Goal: Transaction & Acquisition: Book appointment/travel/reservation

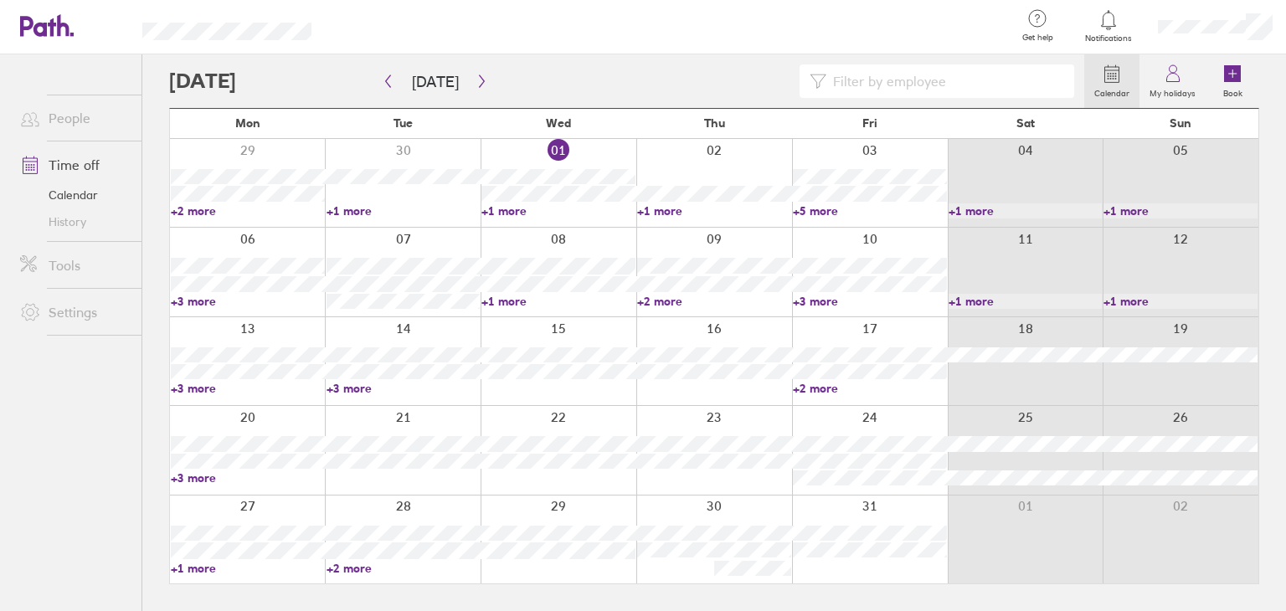
click at [603, 423] on div at bounding box center [559, 450] width 156 height 88
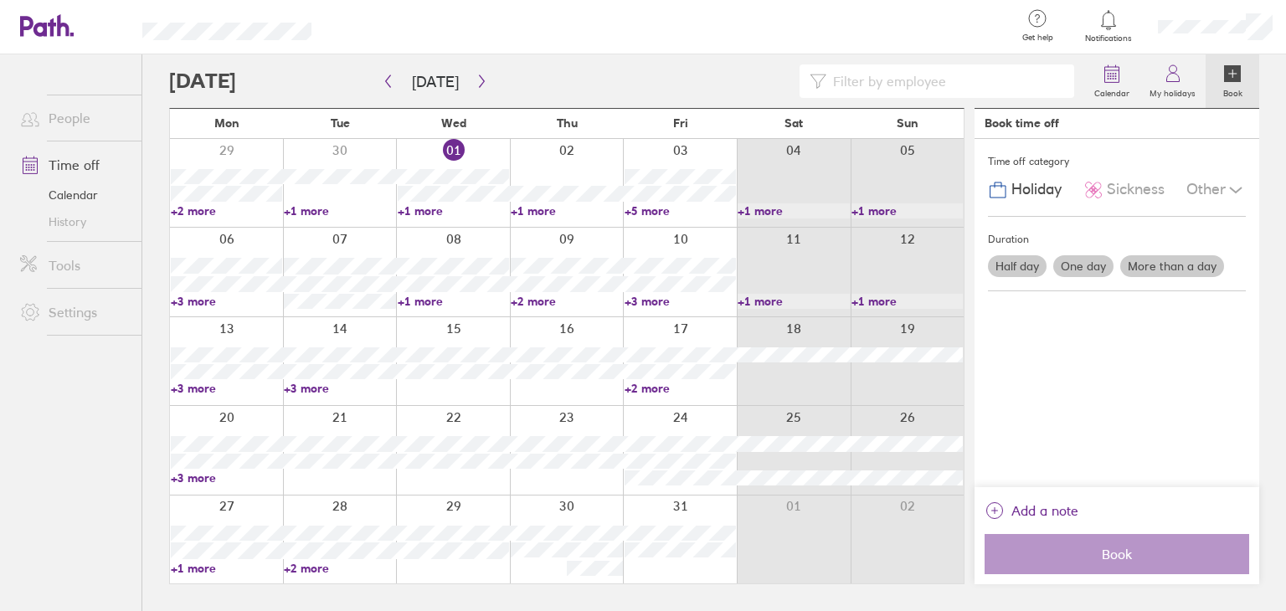
click at [1166, 264] on label "More than a day" at bounding box center [1172, 266] width 104 height 22
click at [0, 0] on input "More than a day" at bounding box center [0, 0] width 0 height 0
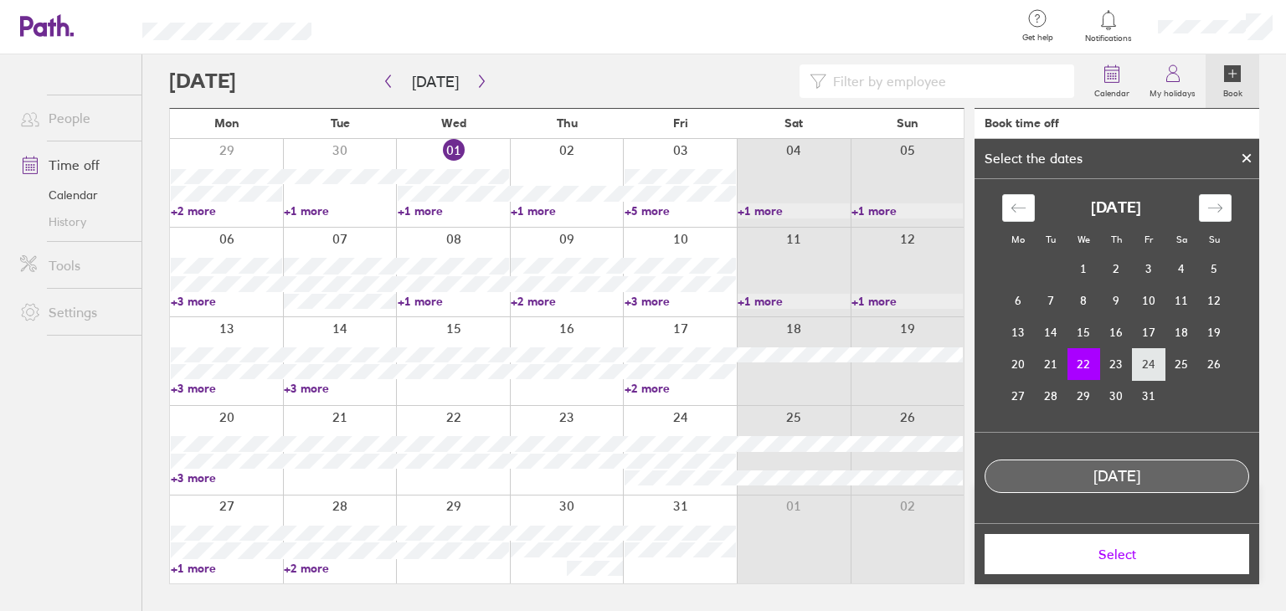
click at [1138, 365] on td "24" at bounding box center [1149, 364] width 33 height 32
click at [1086, 366] on td "22" at bounding box center [1083, 364] width 33 height 32
click at [1132, 565] on button "Select" at bounding box center [1116, 554] width 265 height 40
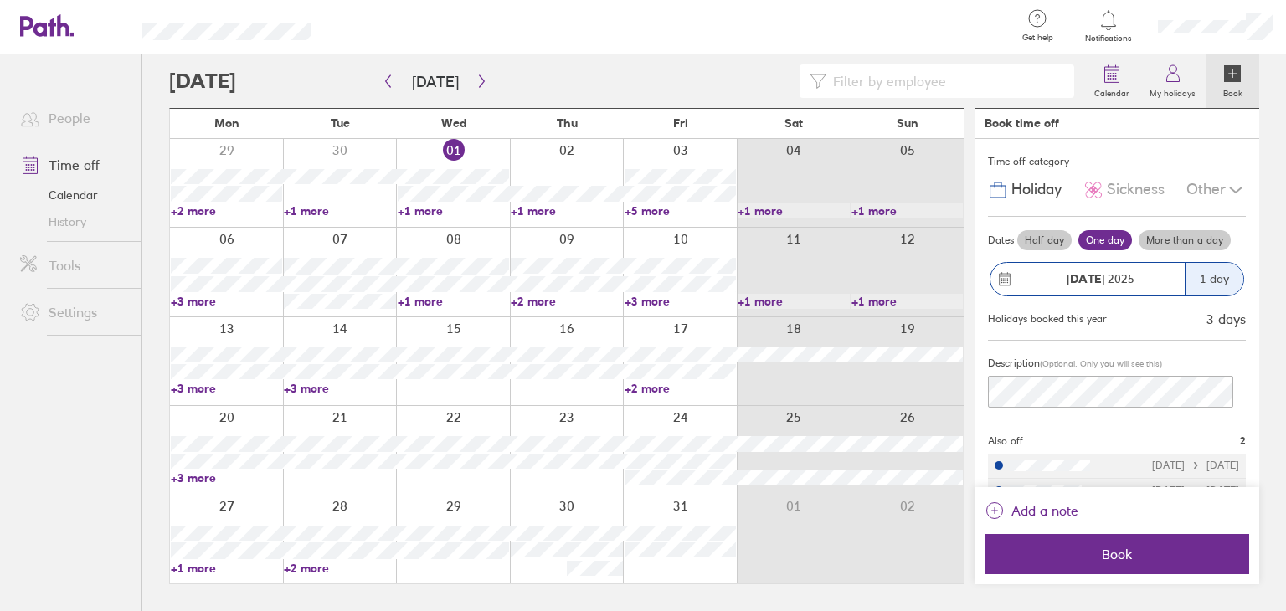
click at [1188, 291] on div "1 day" at bounding box center [1214, 279] width 59 height 33
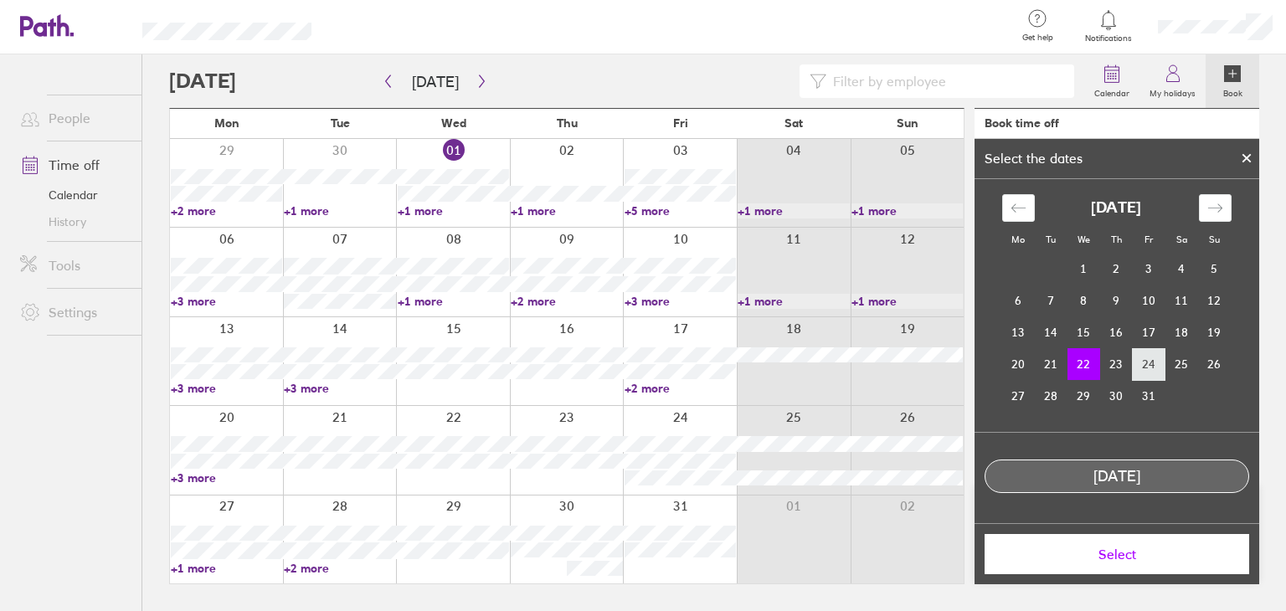
click at [1151, 368] on td "24" at bounding box center [1149, 364] width 33 height 32
click at [1102, 364] on td "23" at bounding box center [1116, 364] width 33 height 32
click at [1087, 364] on td "22" at bounding box center [1083, 364] width 33 height 32
drag, startPoint x: 1142, startPoint y: 366, endPoint x: 1108, endPoint y: 369, distance: 33.7
click at [1142, 367] on td "24" at bounding box center [1149, 364] width 33 height 32
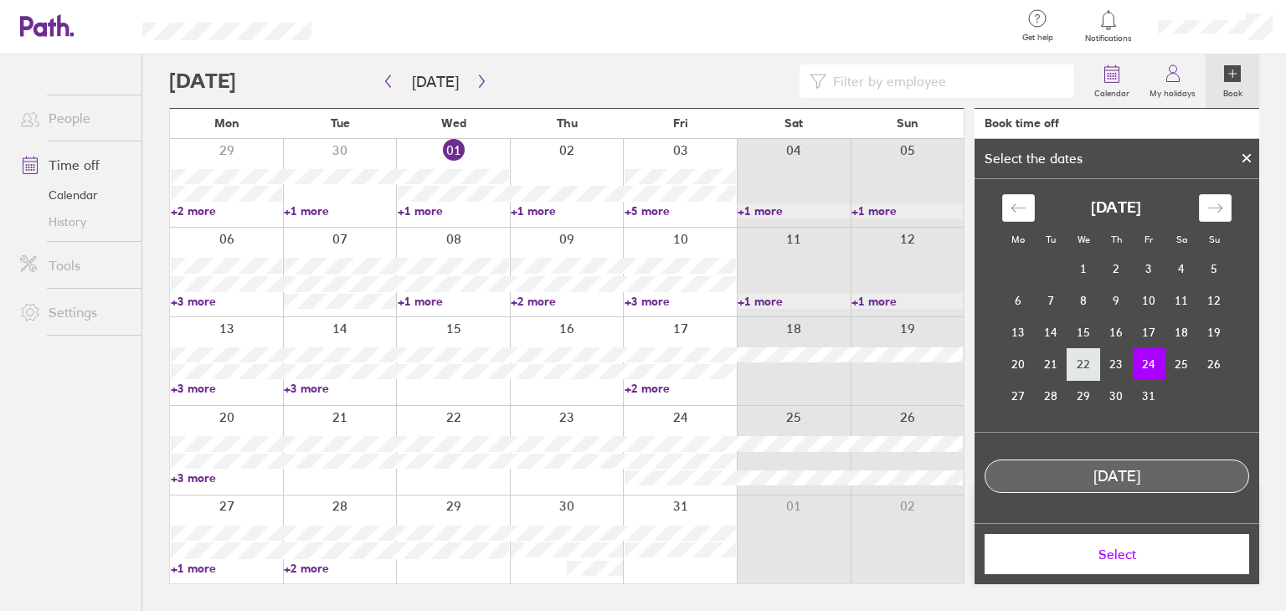
click at [1072, 371] on td "22" at bounding box center [1083, 364] width 33 height 32
click at [1097, 547] on span "Select" at bounding box center [1116, 554] width 241 height 15
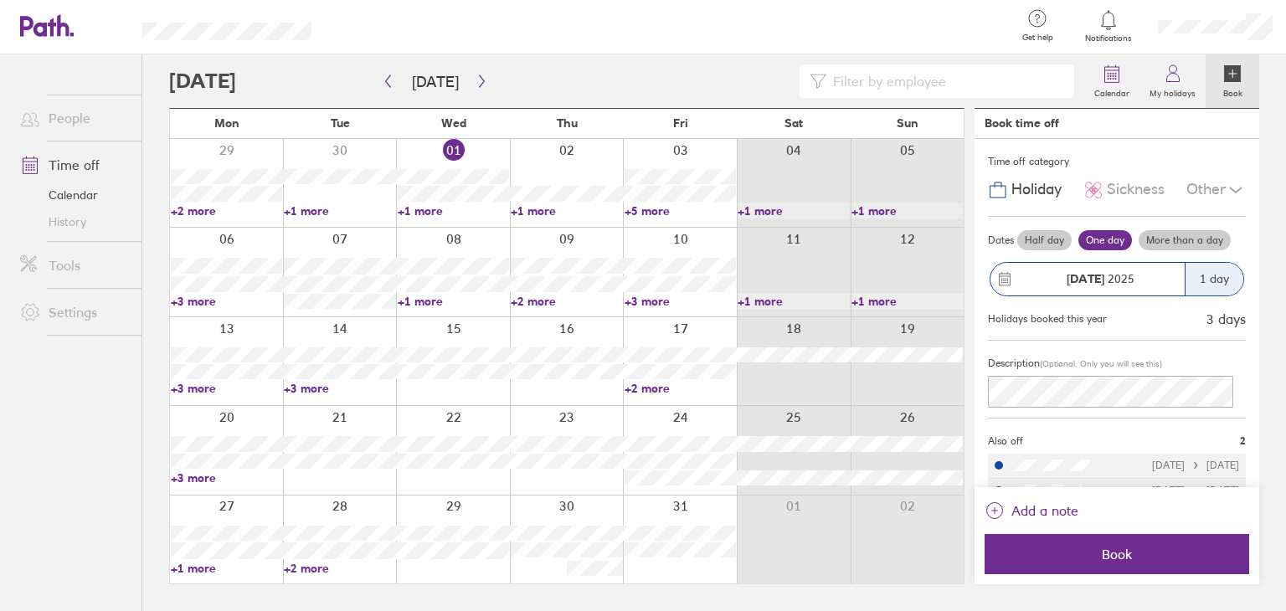
click at [1205, 254] on button "[DATE] 1 day" at bounding box center [1117, 279] width 258 height 51
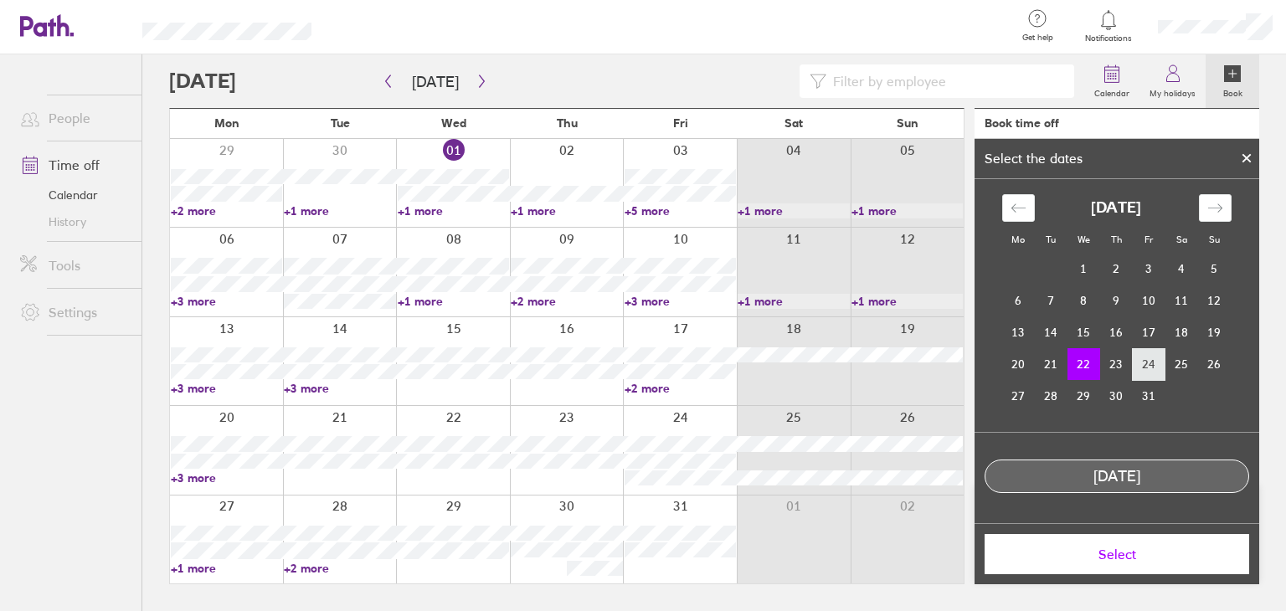
click at [1153, 359] on td "24" at bounding box center [1149, 364] width 33 height 32
click at [1088, 365] on td "22" at bounding box center [1083, 364] width 33 height 32
click at [1127, 369] on td "23" at bounding box center [1116, 364] width 33 height 32
click at [1141, 367] on td "24" at bounding box center [1149, 364] width 33 height 32
click at [1090, 366] on td "22" at bounding box center [1083, 364] width 33 height 32
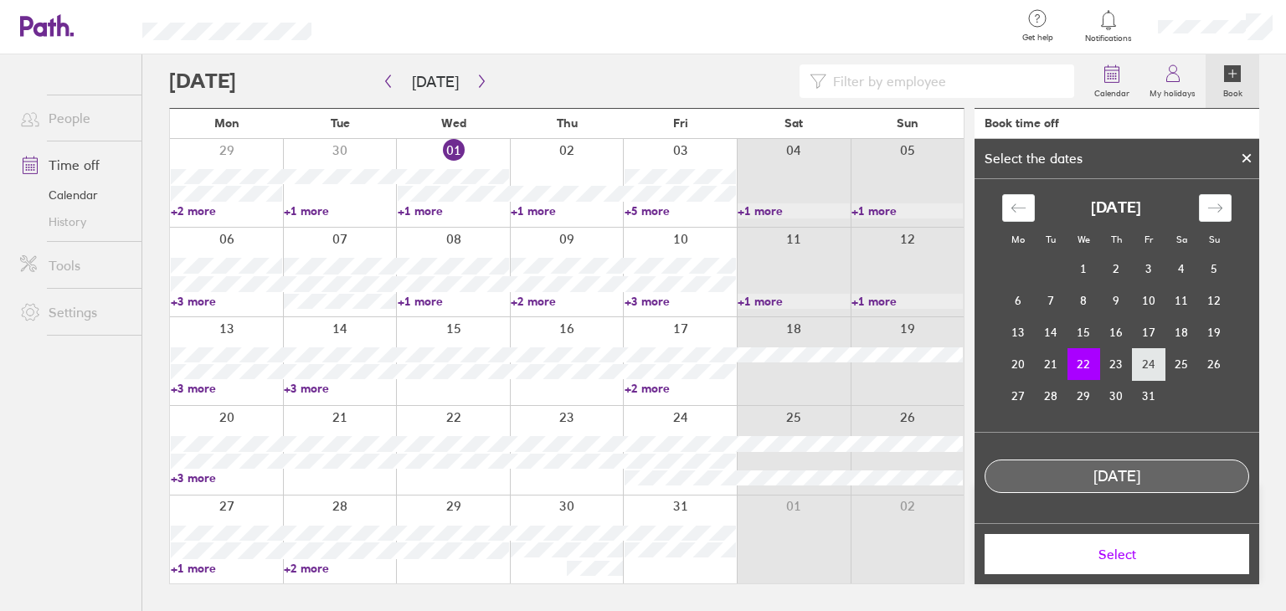
drag, startPoint x: 1088, startPoint y: 366, endPoint x: 1159, endPoint y: 370, distance: 70.4
click at [1159, 370] on tr "20 21 22 23 24 25 26" at bounding box center [1116, 364] width 229 height 32
click at [1158, 548] on span "Select" at bounding box center [1116, 554] width 241 height 15
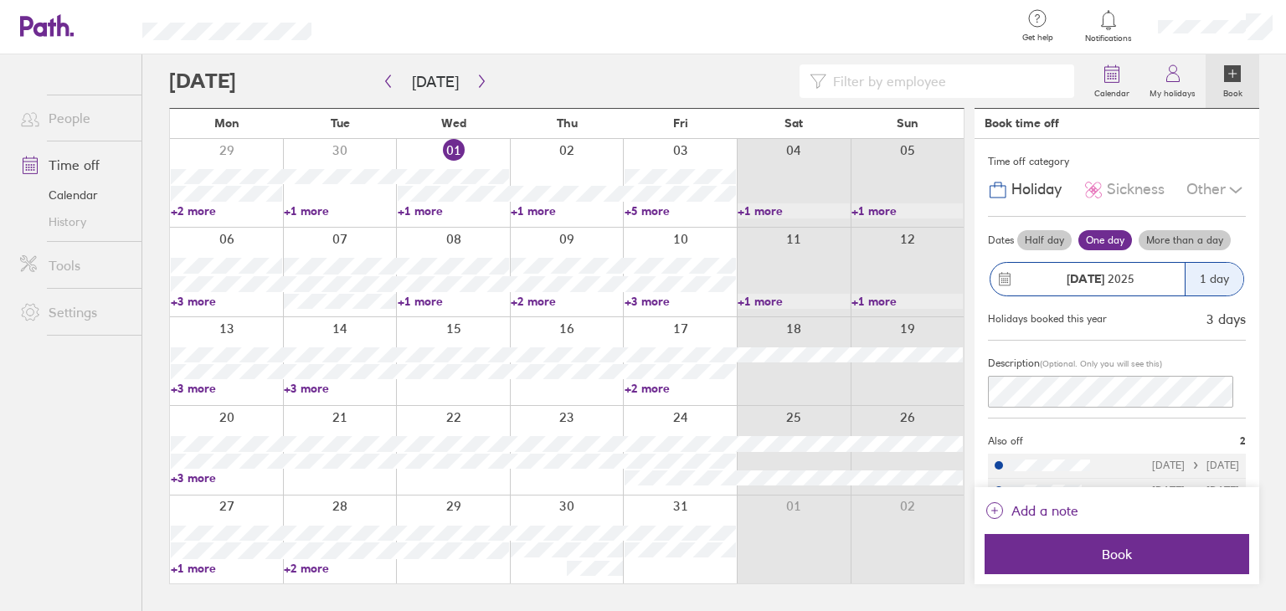
click at [1193, 242] on label "More than a day" at bounding box center [1184, 240] width 92 height 20
click at [0, 0] on input "More than a day" at bounding box center [0, 0] width 0 height 0
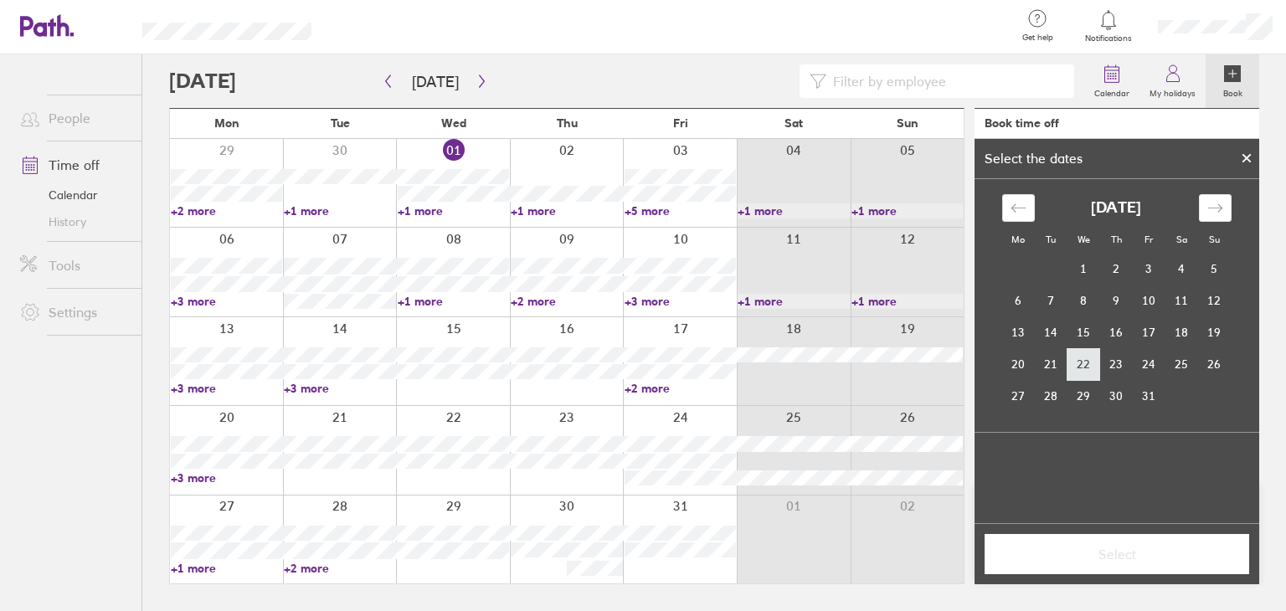
click at [1088, 356] on td "22" at bounding box center [1083, 364] width 33 height 32
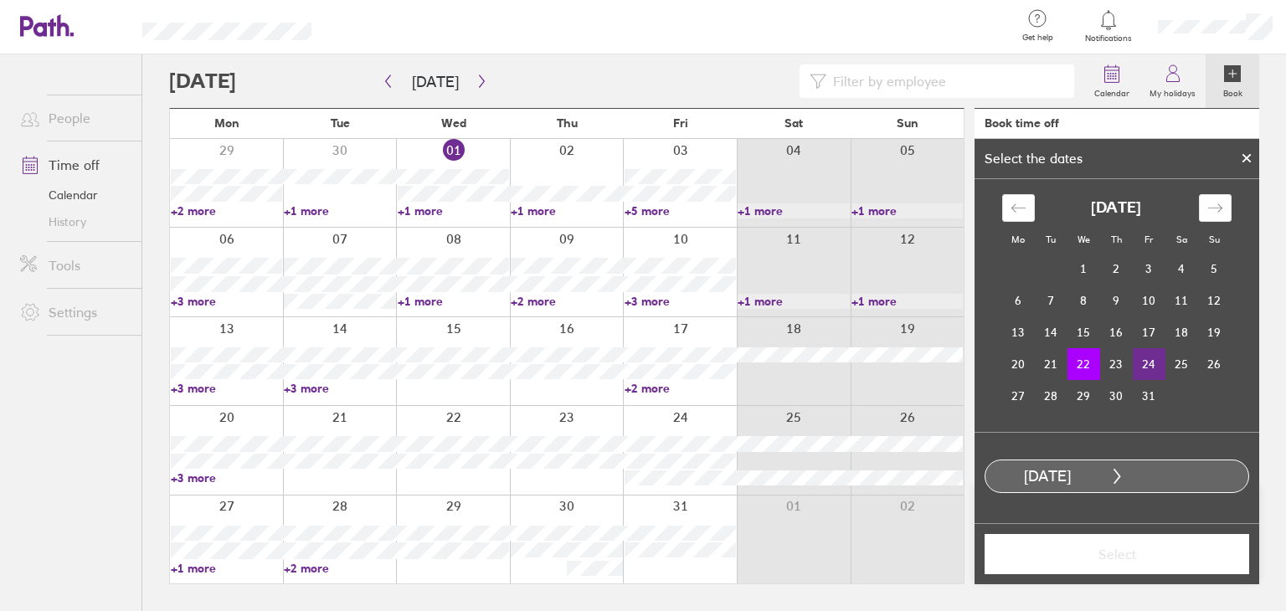
click at [1146, 369] on td "24" at bounding box center [1149, 364] width 33 height 32
click at [1128, 564] on button "Select" at bounding box center [1116, 554] width 265 height 40
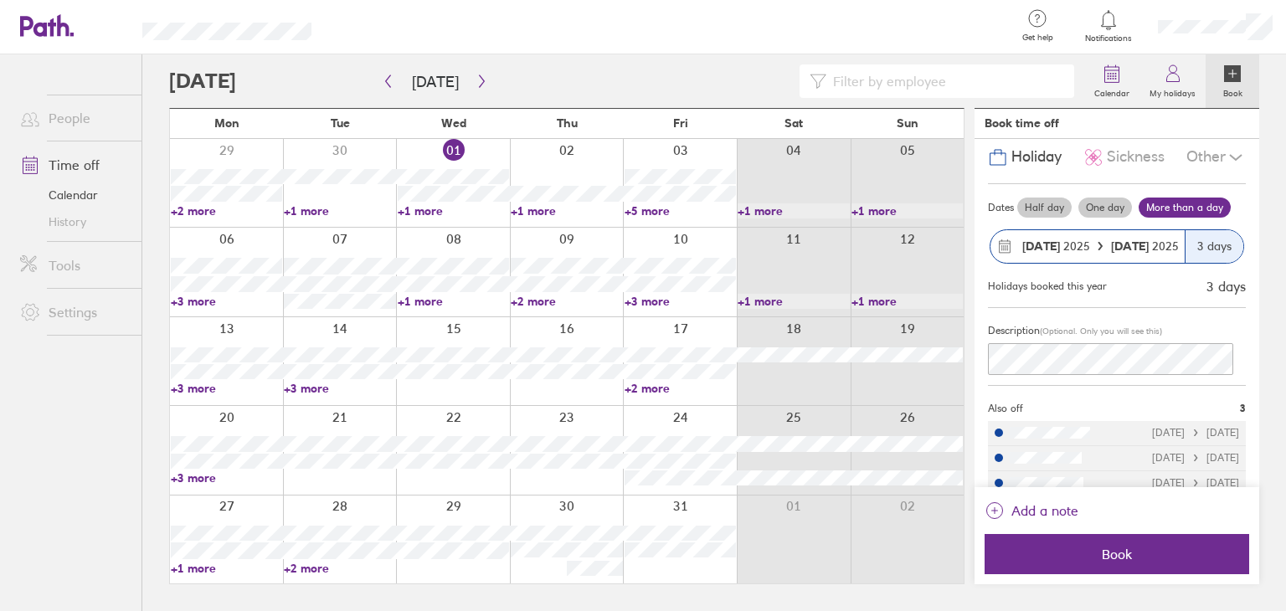
scroll to position [50, 0]
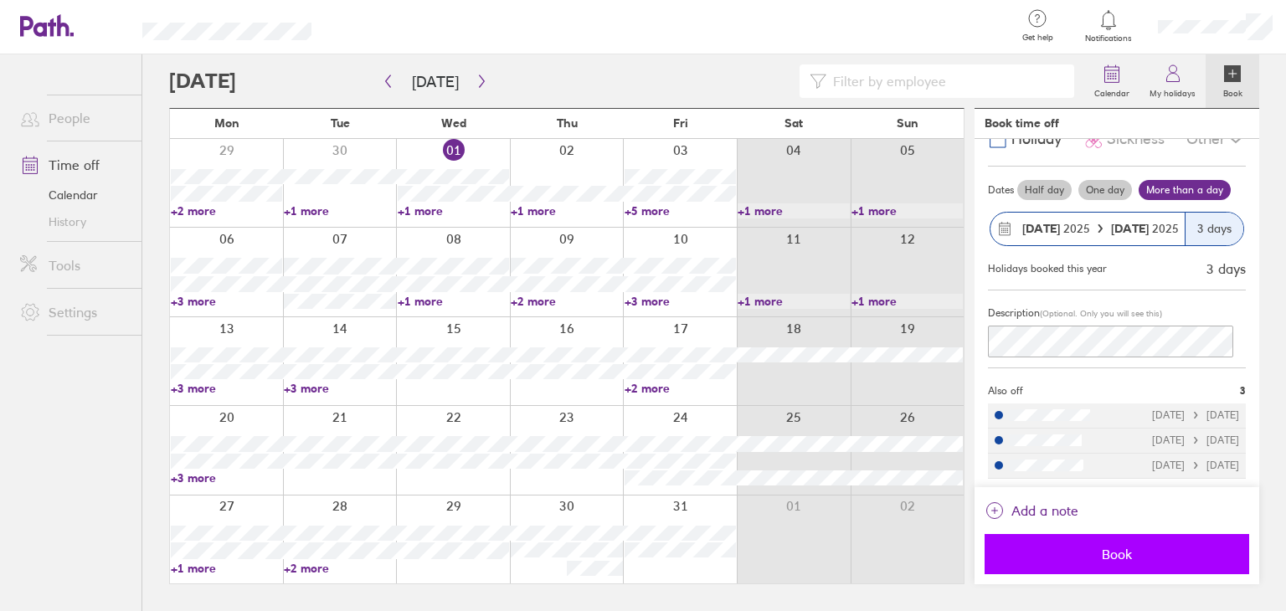
click at [1128, 553] on span "Book" at bounding box center [1116, 554] width 241 height 15
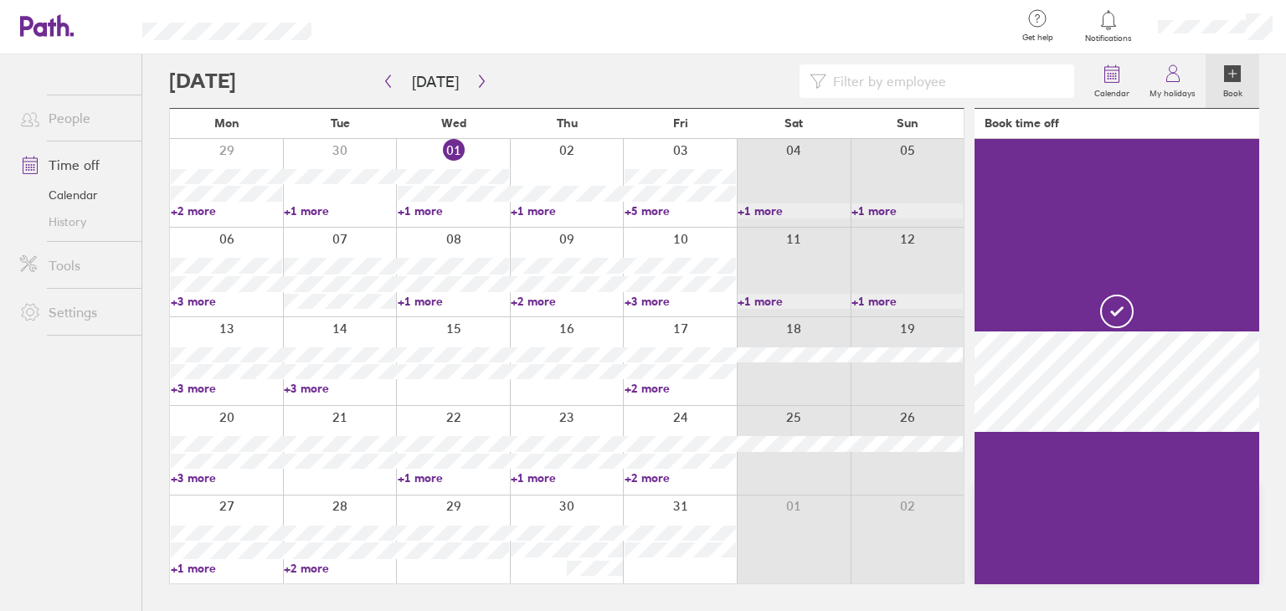
scroll to position [0, 0]
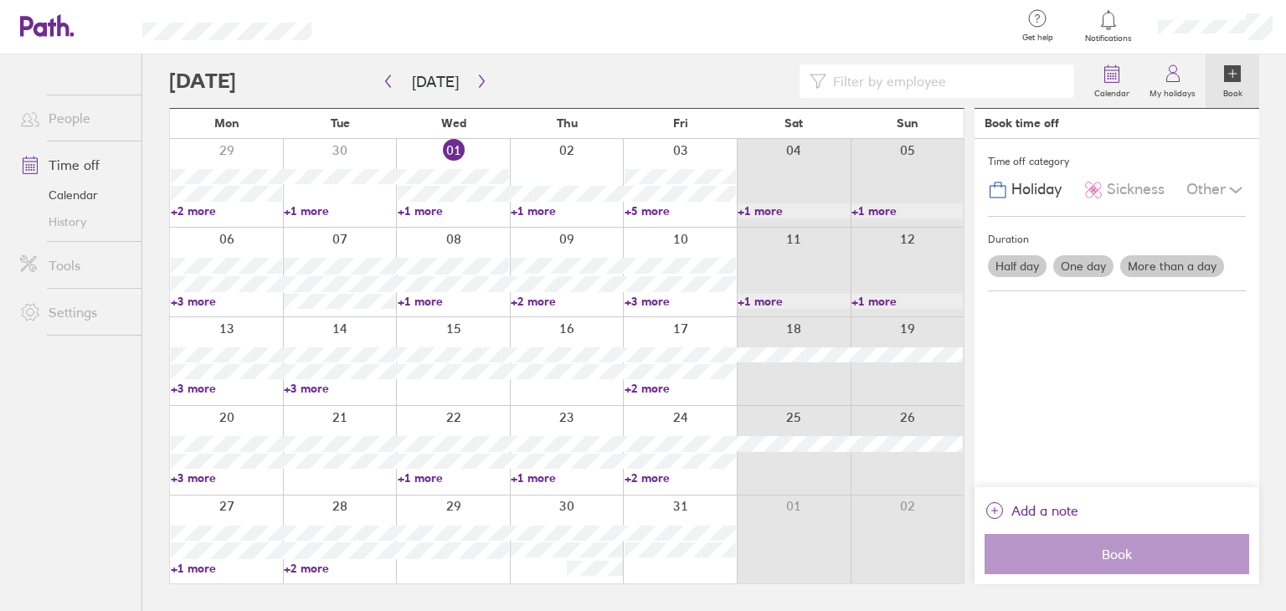
click at [549, 80] on div at bounding box center [626, 80] width 915 height 33
click at [1182, 78] on icon at bounding box center [1173, 74] width 20 height 20
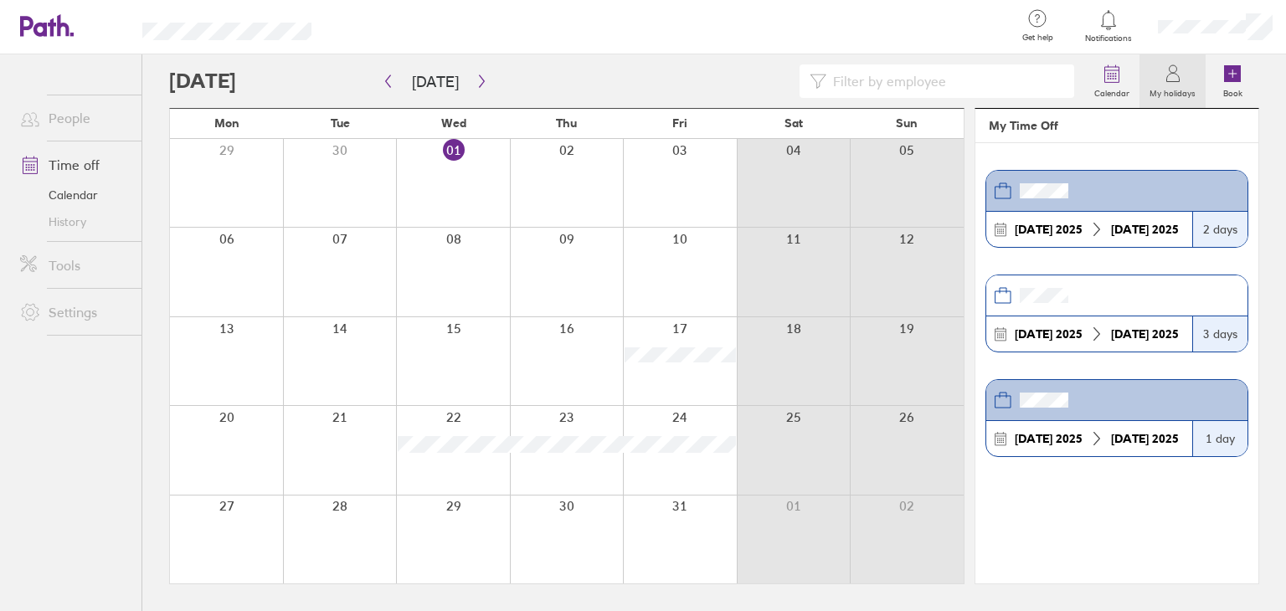
click at [1104, 331] on div "[DATE]" at bounding box center [1144, 333] width 81 height 13
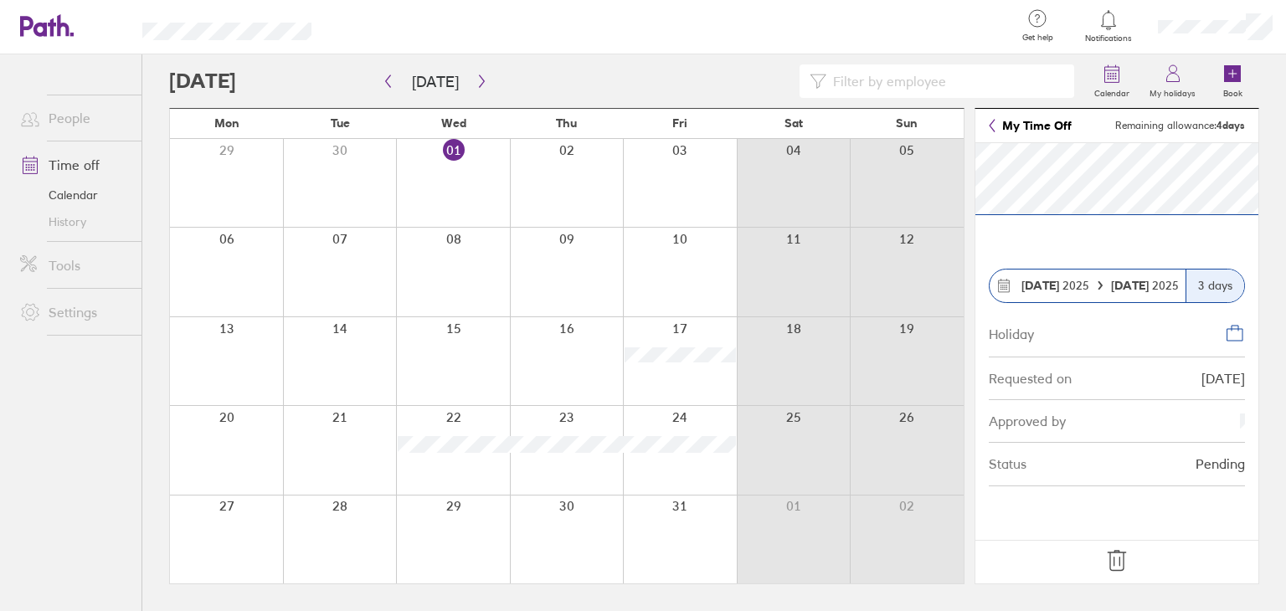
click at [509, 27] on div at bounding box center [670, 27] width 664 height 54
